Goal: Information Seeking & Learning: Compare options

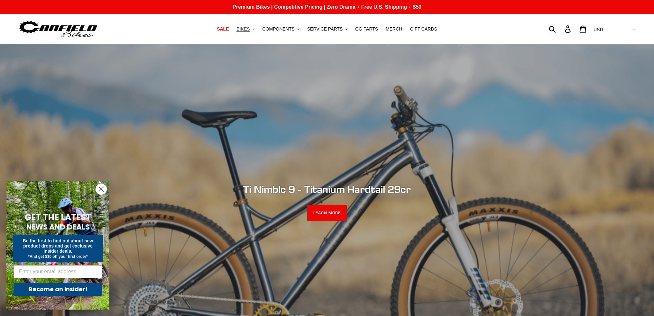
click at [255, 29] on icon ".cls-1{fill:#231f20}" at bounding box center [253, 29] width 2 height 2
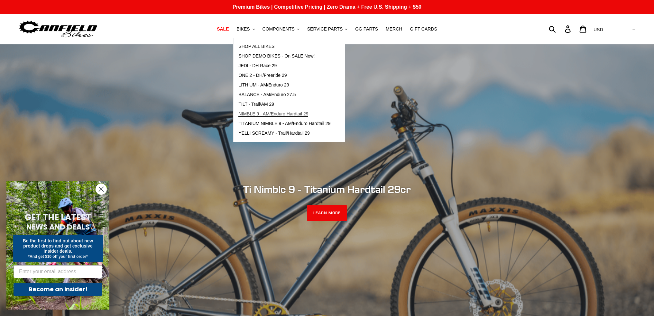
click at [301, 114] on span "NIMBLE 9 - AM/Enduro Hardtail 29" at bounding box center [273, 113] width 70 height 5
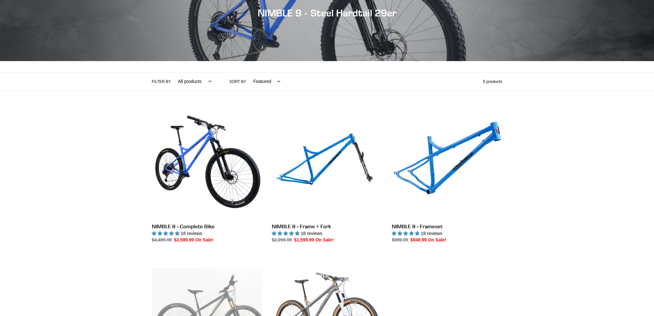
scroll to position [96, 0]
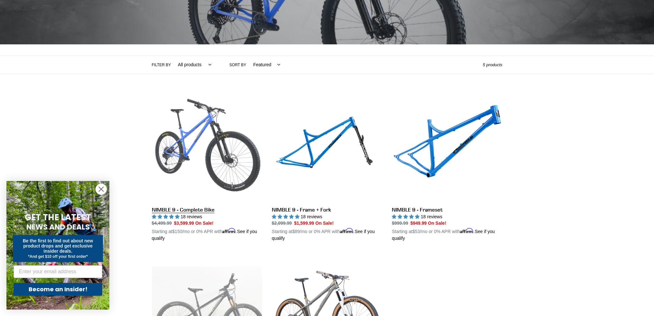
click at [209, 136] on link "NIMBLE 9 - Complete Bike" at bounding box center [207, 167] width 110 height 150
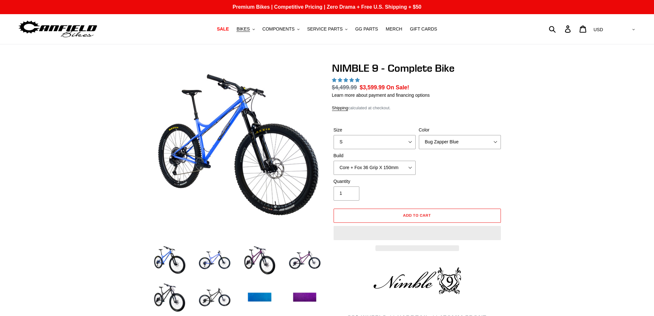
select select "highest-rating"
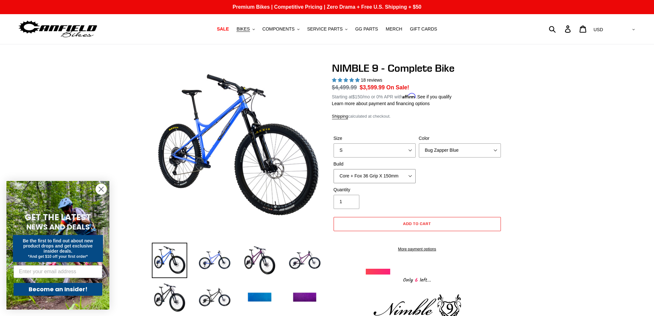
click at [406, 175] on select "Core + Fox 36 Grip X 150mm Pro + Fox 36 Grip X 150mm Core + RockShox Lyrik Ulti…" at bounding box center [374, 176] width 82 height 14
click at [255, 31] on icon ".cls-1{fill:#231f20}" at bounding box center [253, 29] width 2 height 2
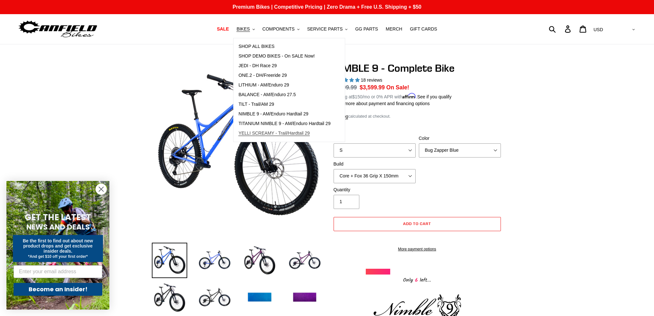
click at [298, 134] on span "YELLI SCREAMY - Trail/Hardtail 29" at bounding box center [273, 133] width 71 height 5
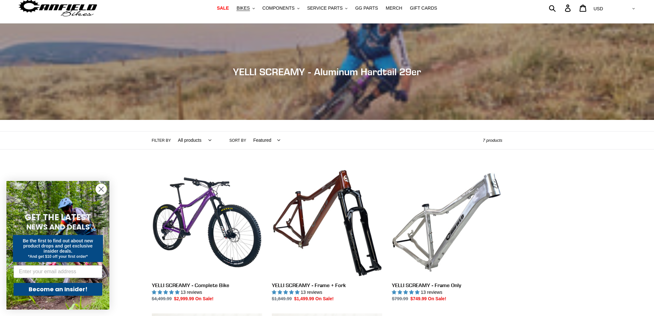
scroll to position [32, 0]
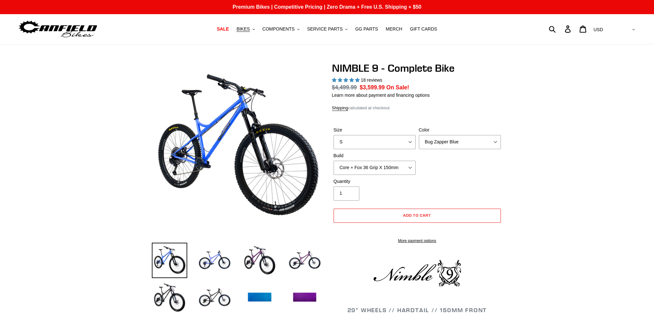
select select "highest-rating"
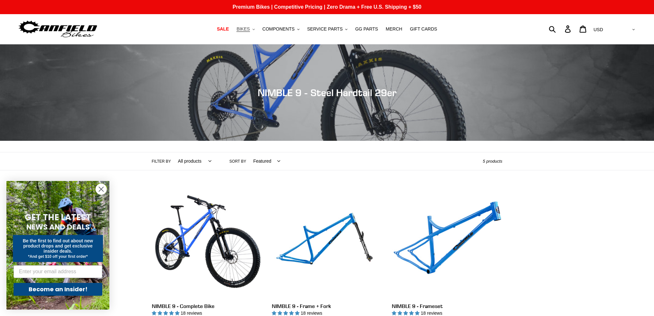
click at [255, 30] on icon ".cls-1{fill:#231f20}" at bounding box center [253, 29] width 2 height 2
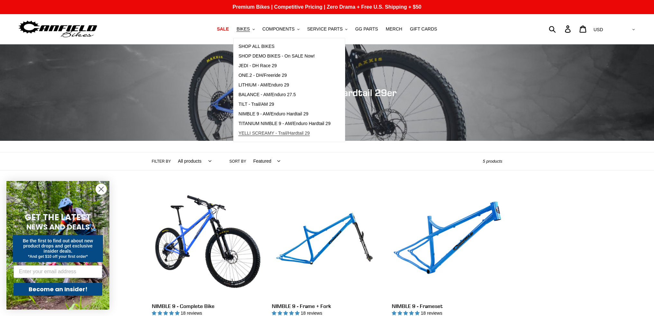
click at [280, 135] on span "YELLI SCREAMY - Trail/Hardtail 29" at bounding box center [273, 133] width 71 height 5
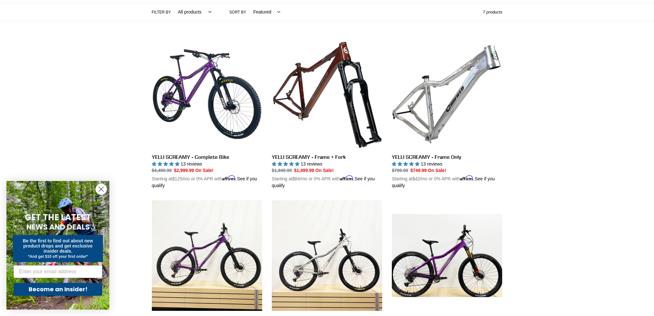
scroll to position [129, 0]
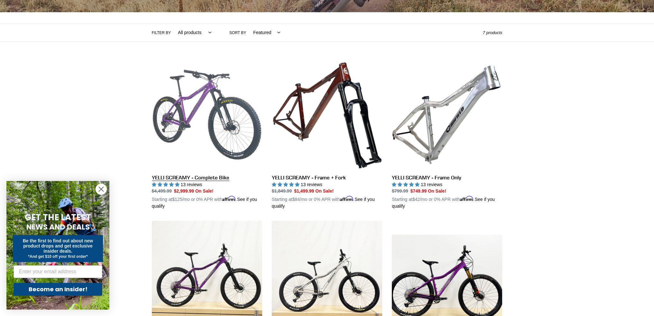
click at [199, 101] on link "YELLI SCREAMY - Complete Bike" at bounding box center [207, 134] width 110 height 150
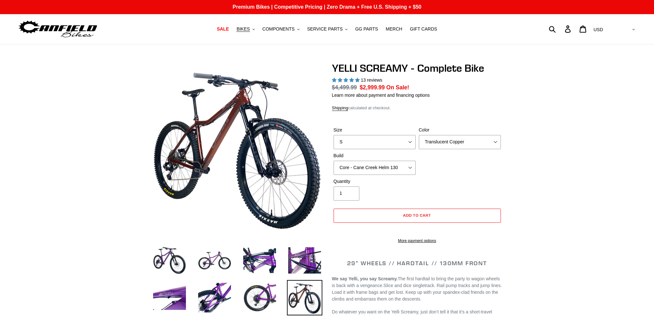
select select "highest-rating"
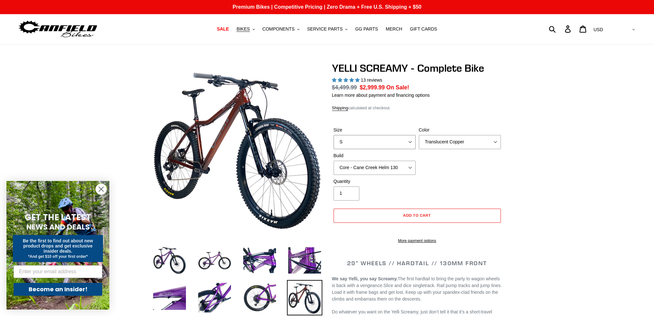
click at [410, 140] on select "S M L XL" at bounding box center [374, 142] width 82 height 14
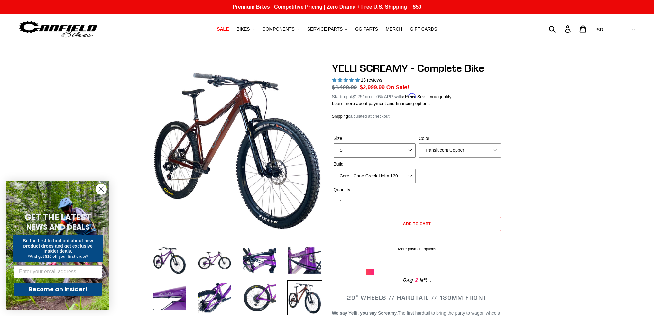
select select "L"
click at [333, 143] on select "S M L XL" at bounding box center [374, 150] width 82 height 14
click at [463, 151] on select "Translucent Copper Purple Haze Raw" at bounding box center [460, 150] width 82 height 14
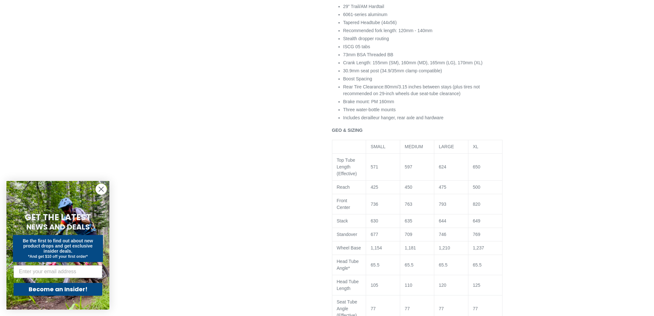
scroll to position [707, 0]
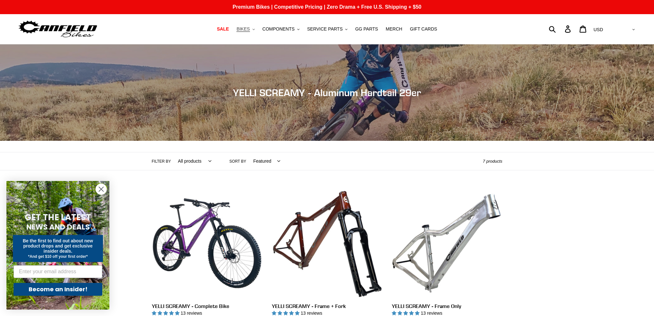
click at [255, 29] on icon ".cls-1{fill:#231f20}" at bounding box center [253, 29] width 2 height 2
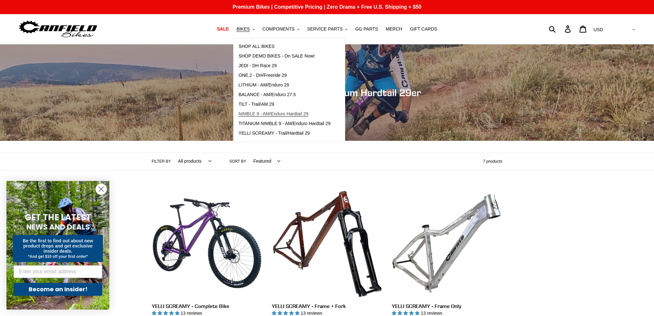
click at [276, 116] on span "NIMBLE 9 - AM/Enduro Hardtail 29" at bounding box center [273, 113] width 70 height 5
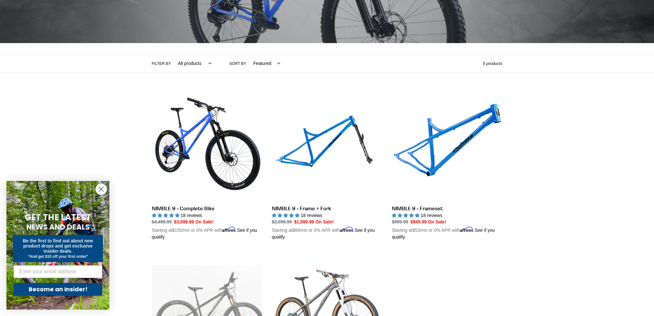
scroll to position [96, 0]
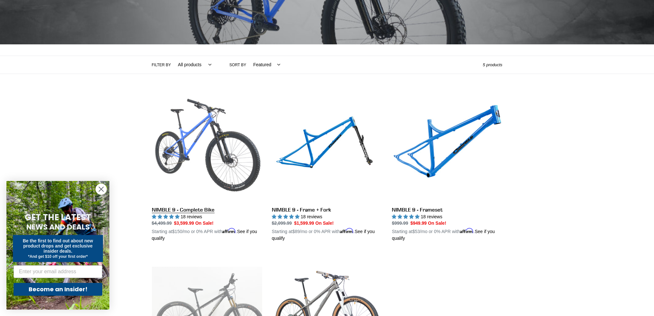
click at [221, 116] on link "NIMBLE 9 - Complete Bike" at bounding box center [207, 167] width 110 height 150
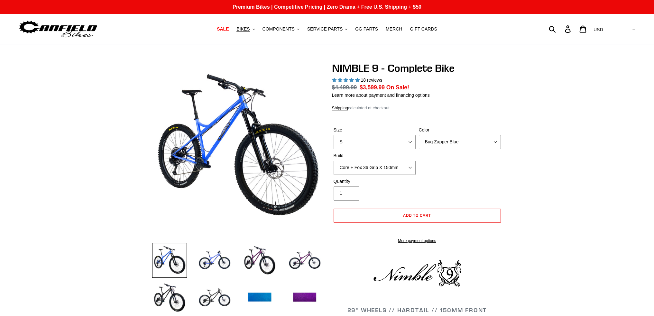
select select "highest-rating"
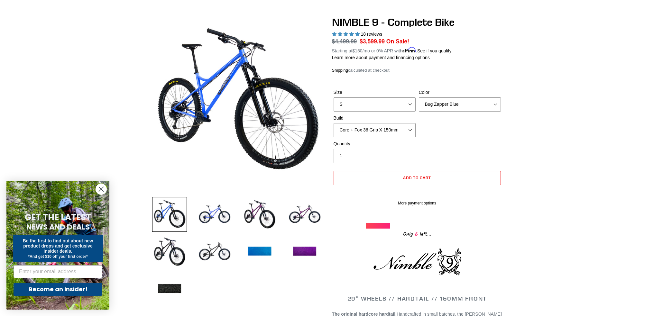
scroll to position [32, 0]
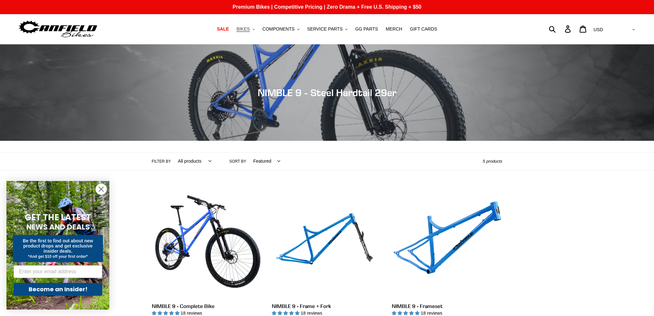
click at [249, 29] on span "BIKES" at bounding box center [242, 28] width 13 height 5
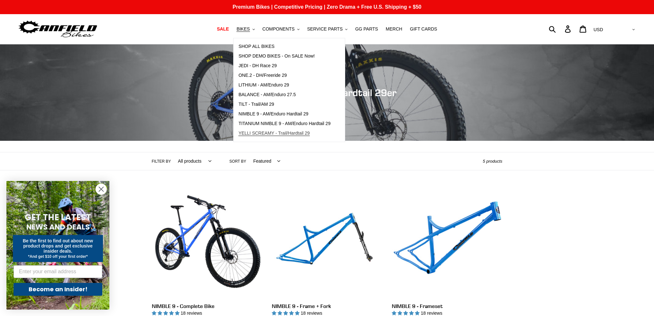
click at [270, 131] on span "YELLI SCREAMY - Trail/Hardtail 29" at bounding box center [273, 133] width 71 height 5
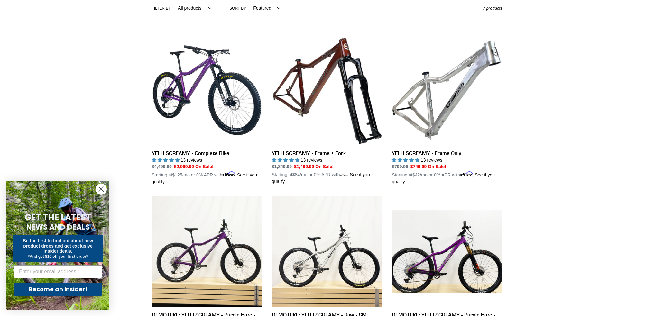
scroll to position [129, 0]
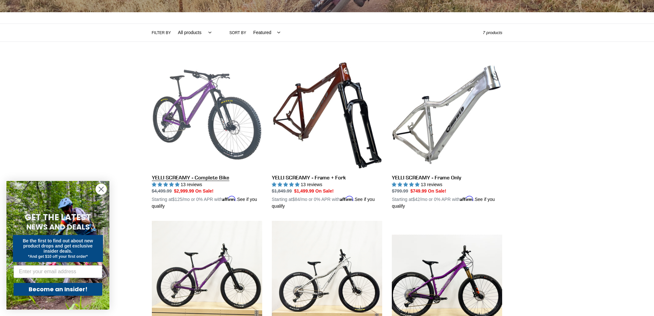
click at [234, 103] on link "YELLI SCREAMY - Complete Bike" at bounding box center [207, 134] width 110 height 150
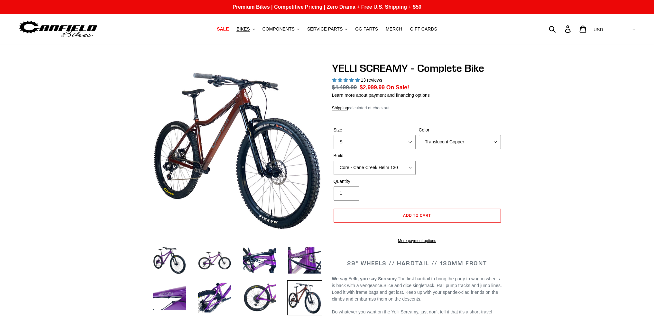
select select "highest-rating"
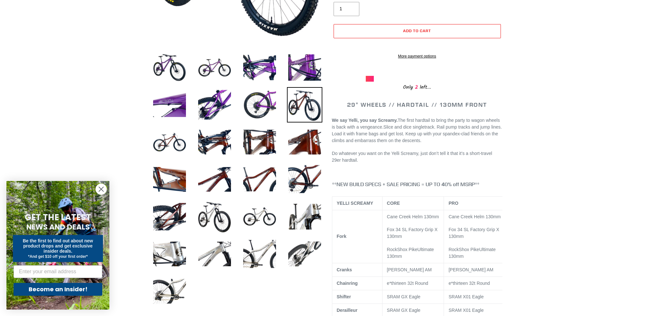
scroll to position [32, 0]
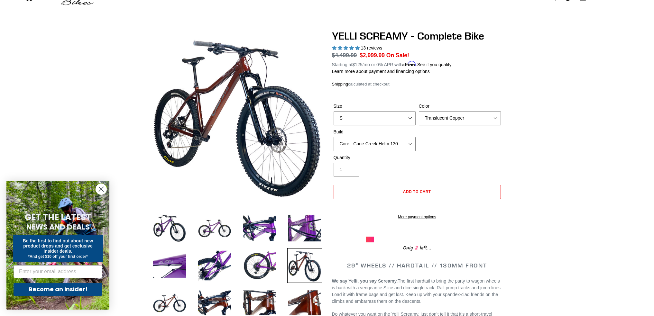
click at [399, 142] on select "Core - Cane Creek Helm 130 Pro - [GEOGRAPHIC_DATA] Helm 130 Core - Fox 34 SL Fa…" at bounding box center [374, 144] width 82 height 14
click at [333, 137] on select "Core - Cane Creek Helm 130 Pro - [GEOGRAPHIC_DATA] Helm 130 Core - Fox 34 SL Fa…" at bounding box center [374, 144] width 82 height 14
click at [402, 145] on select "Core - Cane Creek Helm 130 Pro - [GEOGRAPHIC_DATA] Helm 130 Core - Fox 34 SL Fa…" at bounding box center [374, 144] width 82 height 14
click at [333, 137] on select "Core - Cane Creek Helm 130 Pro - [GEOGRAPHIC_DATA] Helm 130 Core - Fox 34 SL Fa…" at bounding box center [374, 144] width 82 height 14
click at [393, 142] on select "Core - Cane Creek Helm 130 Pro - [GEOGRAPHIC_DATA] Helm 130 Core - Fox 34 SL Fa…" at bounding box center [374, 144] width 82 height 14
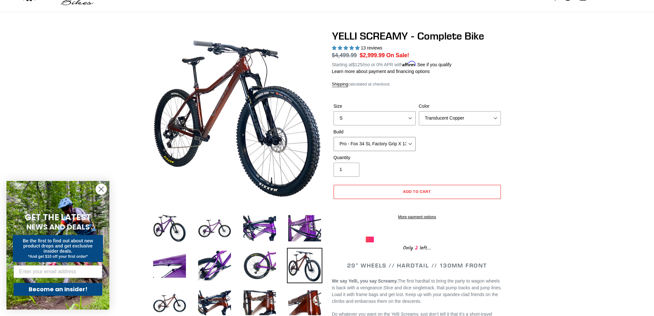
click at [333, 137] on select "Core - Cane Creek Helm 130 Pro - [GEOGRAPHIC_DATA] Helm 130 Core - Fox 34 SL Fa…" at bounding box center [374, 144] width 82 height 14
click at [395, 144] on select "Core - Cane Creek Helm 130 Pro - [GEOGRAPHIC_DATA] Helm 130 Core - Fox 34 SL Fa…" at bounding box center [374, 144] width 82 height 14
select select "Core - Fox 34 SL Factory Grip X 130"
click at [333, 137] on select "Core - Cane Creek Helm 130 Pro - [GEOGRAPHIC_DATA] Helm 130 Core - Fox 34 SL Fa…" at bounding box center [374, 144] width 82 height 14
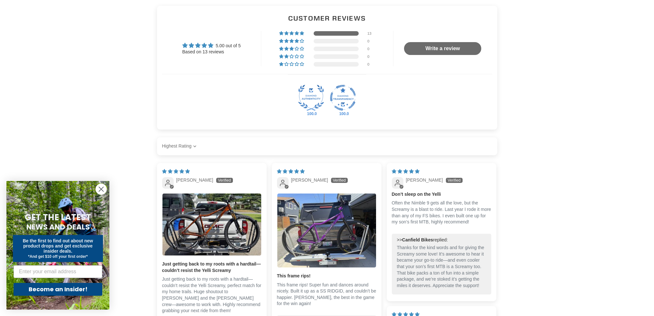
scroll to position [1318, 0]
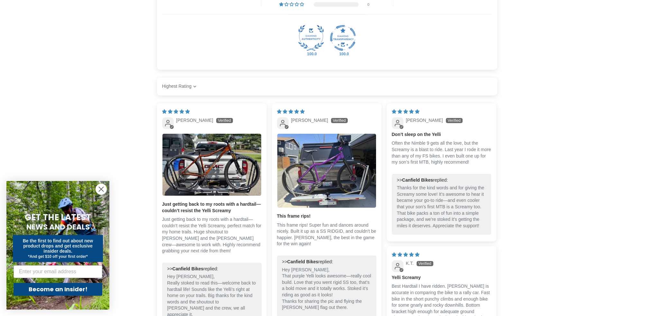
click at [360, 185] on img "Link to user picture 1" at bounding box center [326, 171] width 99 height 74
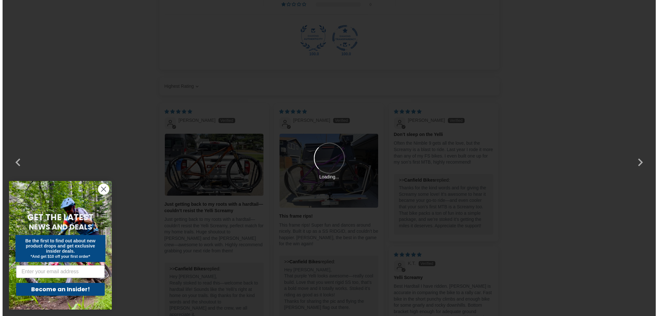
scroll to position [0, 0]
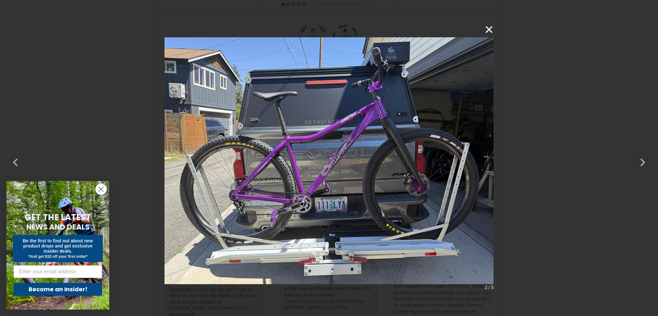
click at [491, 30] on button "×" at bounding box center [485, 29] width 15 height 15
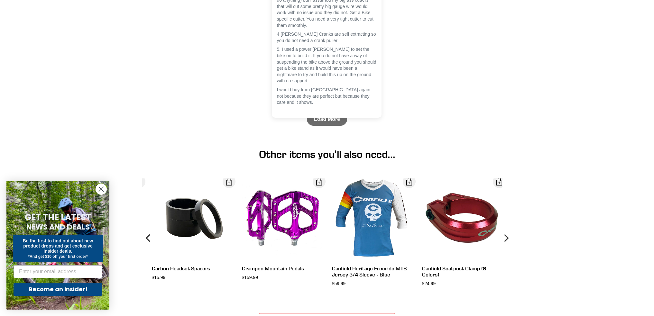
scroll to position [2360, 0]
